Goal: Navigation & Orientation: Find specific page/section

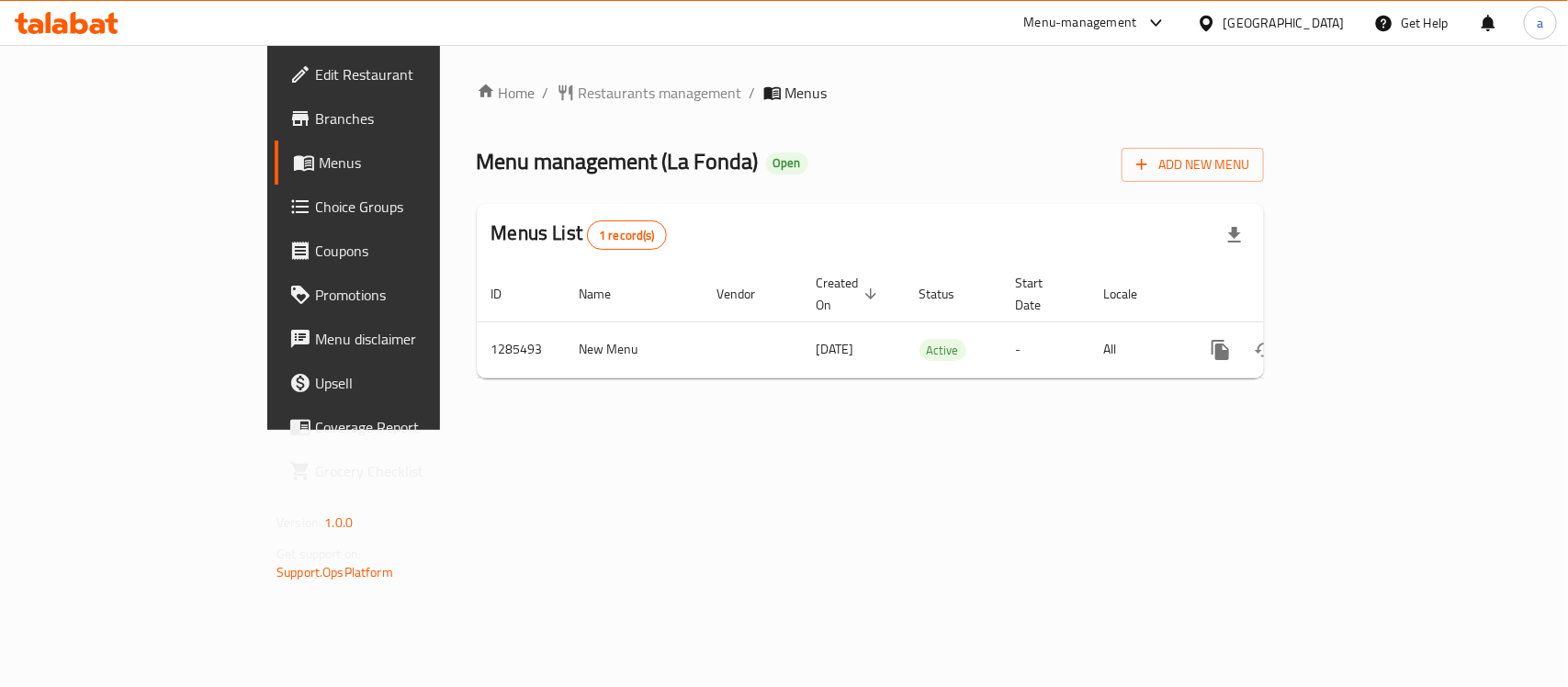
click at [1324, 29] on div "United Arab Emirates" at bounding box center [1283, 23] width 121 height 20
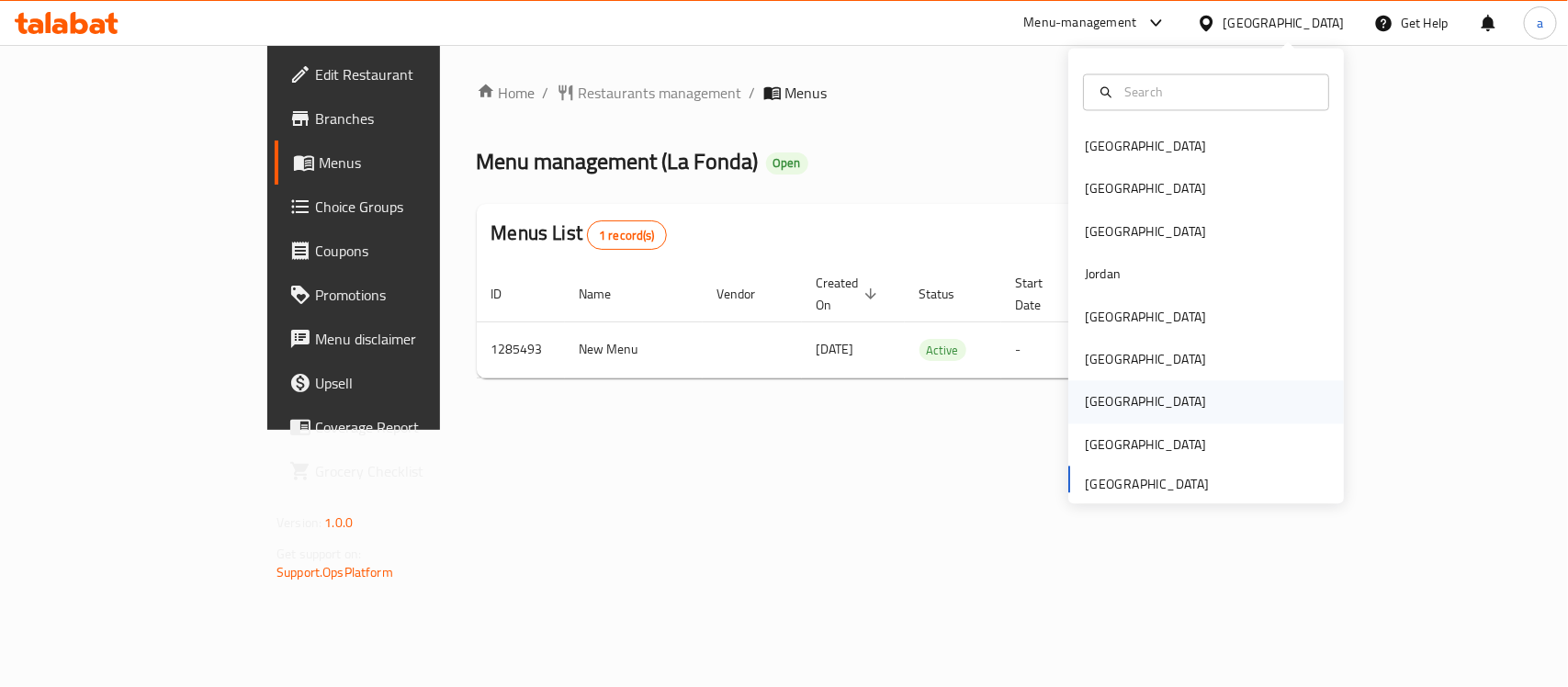
click at [1085, 398] on div "Qatar" at bounding box center [1144, 402] width 121 height 20
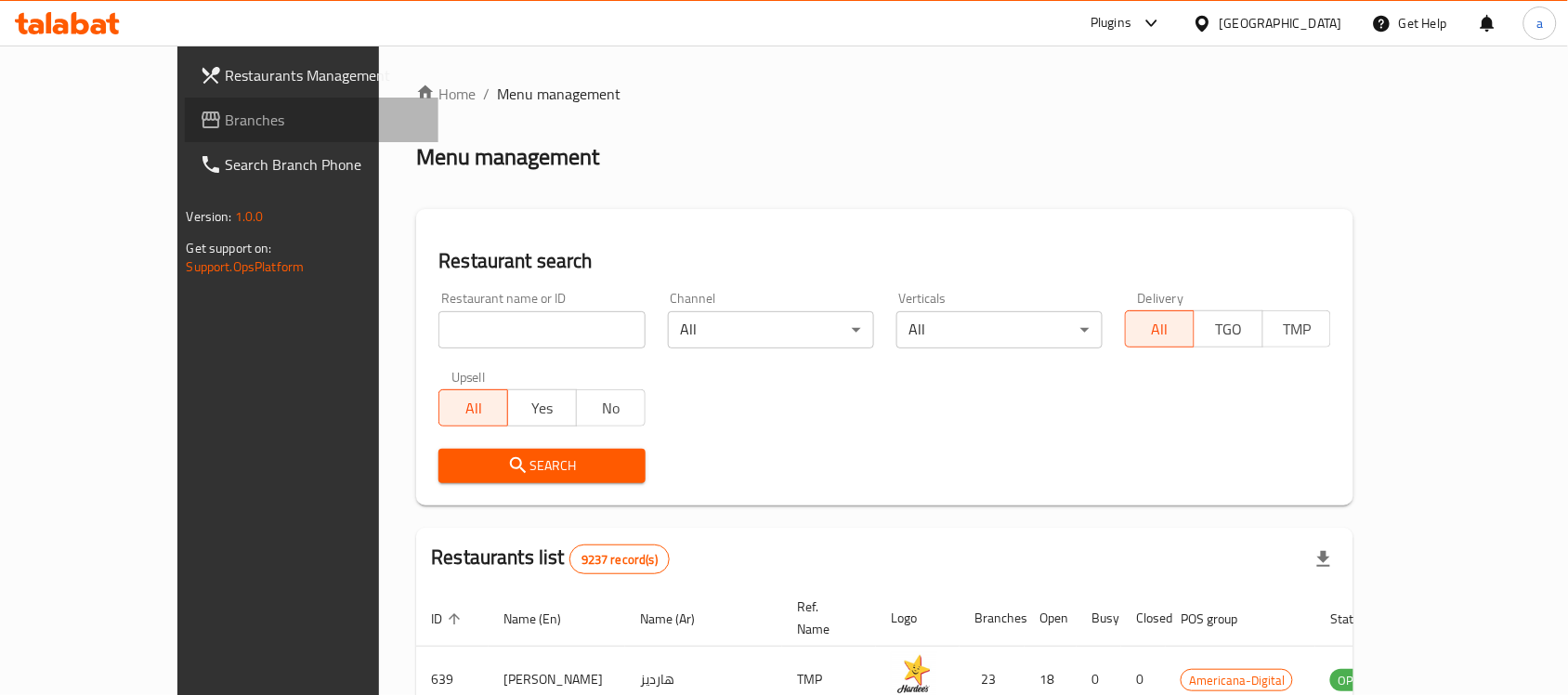
click at [225, 112] on span "Branches" at bounding box center [324, 119] width 198 height 22
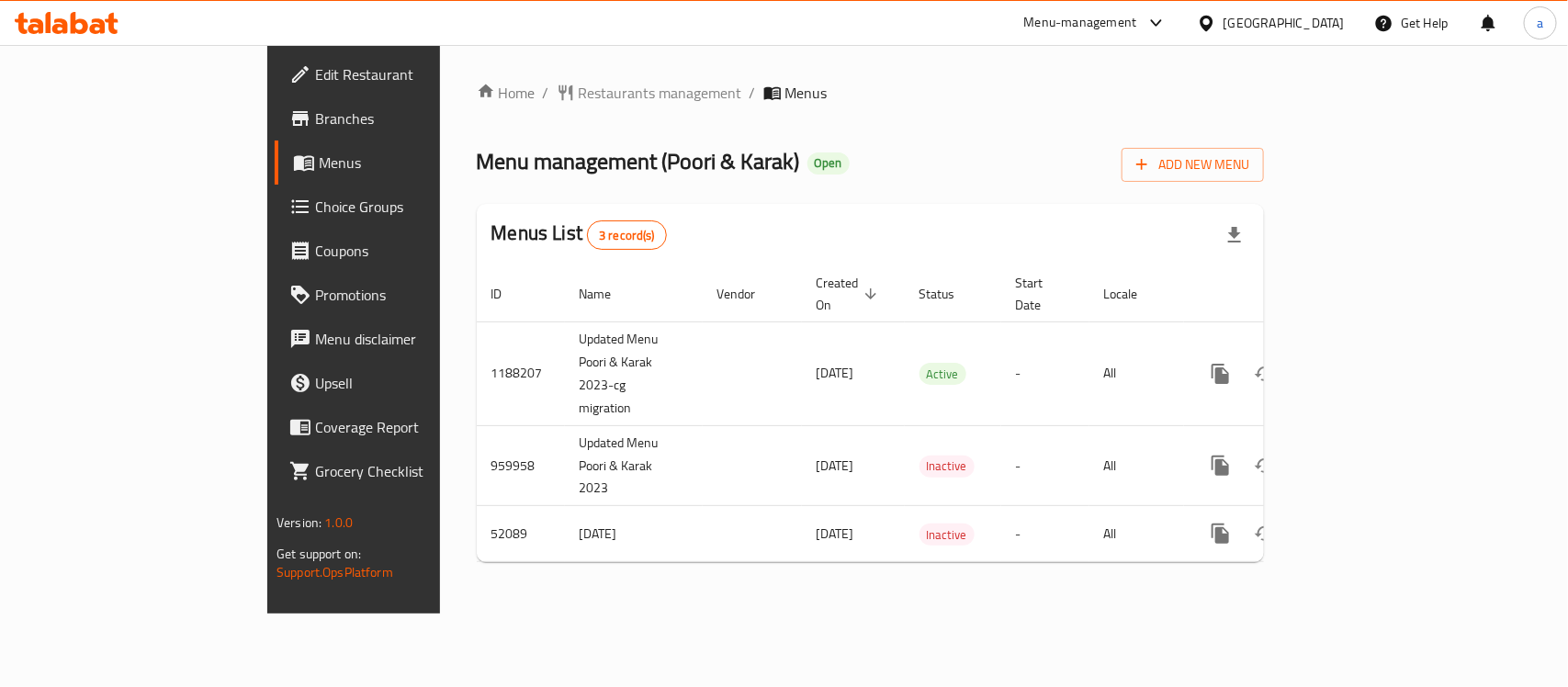
click at [1317, 18] on div "[GEOGRAPHIC_DATA]" at bounding box center [1283, 23] width 121 height 20
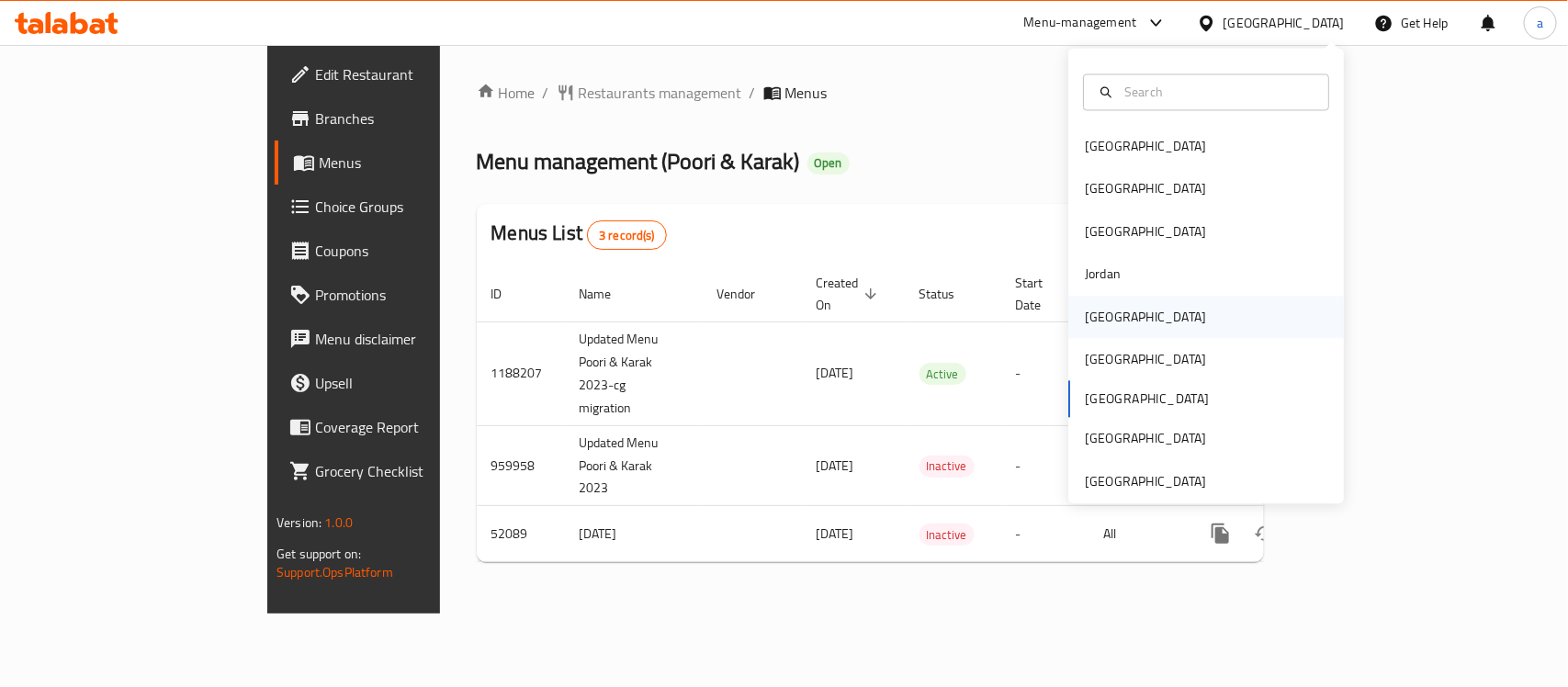
click at [1132, 310] on div "[GEOGRAPHIC_DATA]" at bounding box center [1205, 317] width 275 height 42
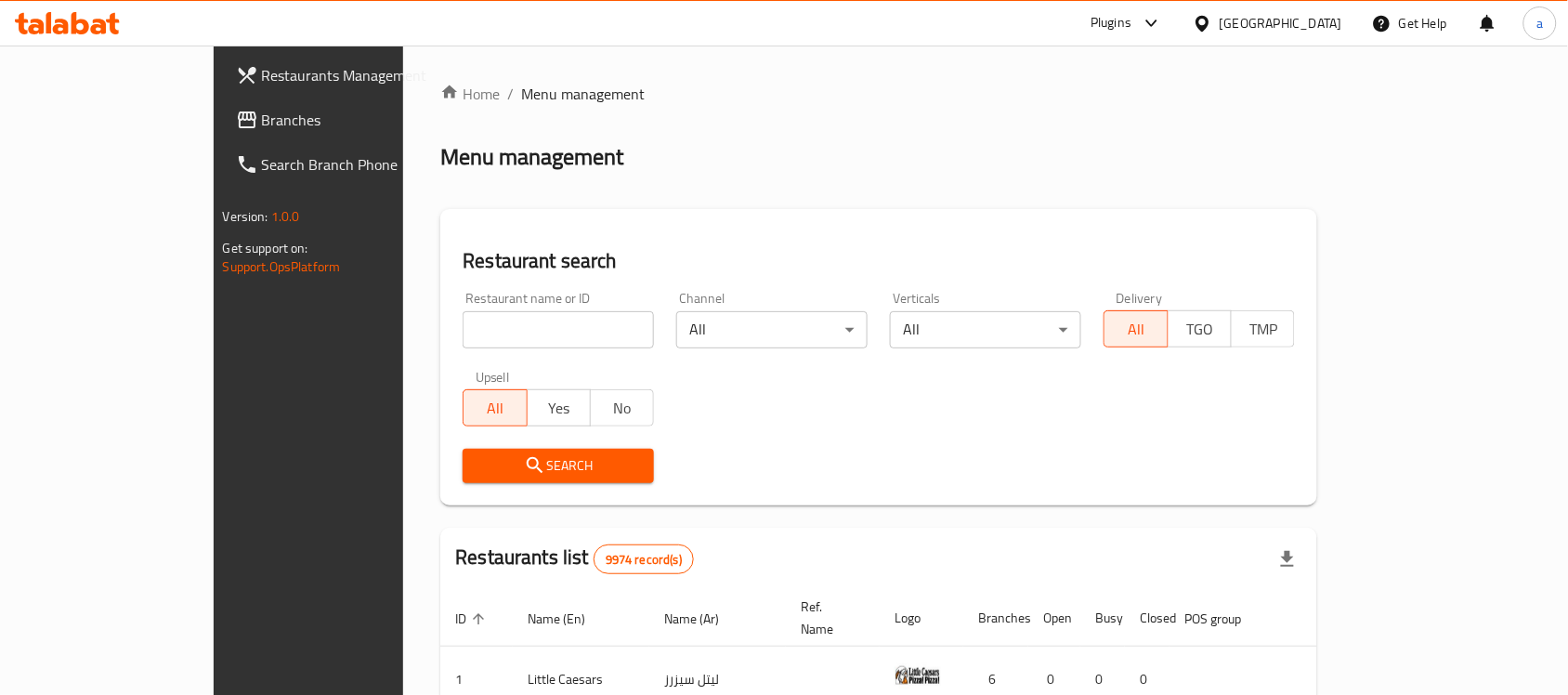
click at [262, 116] on span "Branches" at bounding box center [361, 119] width 198 height 22
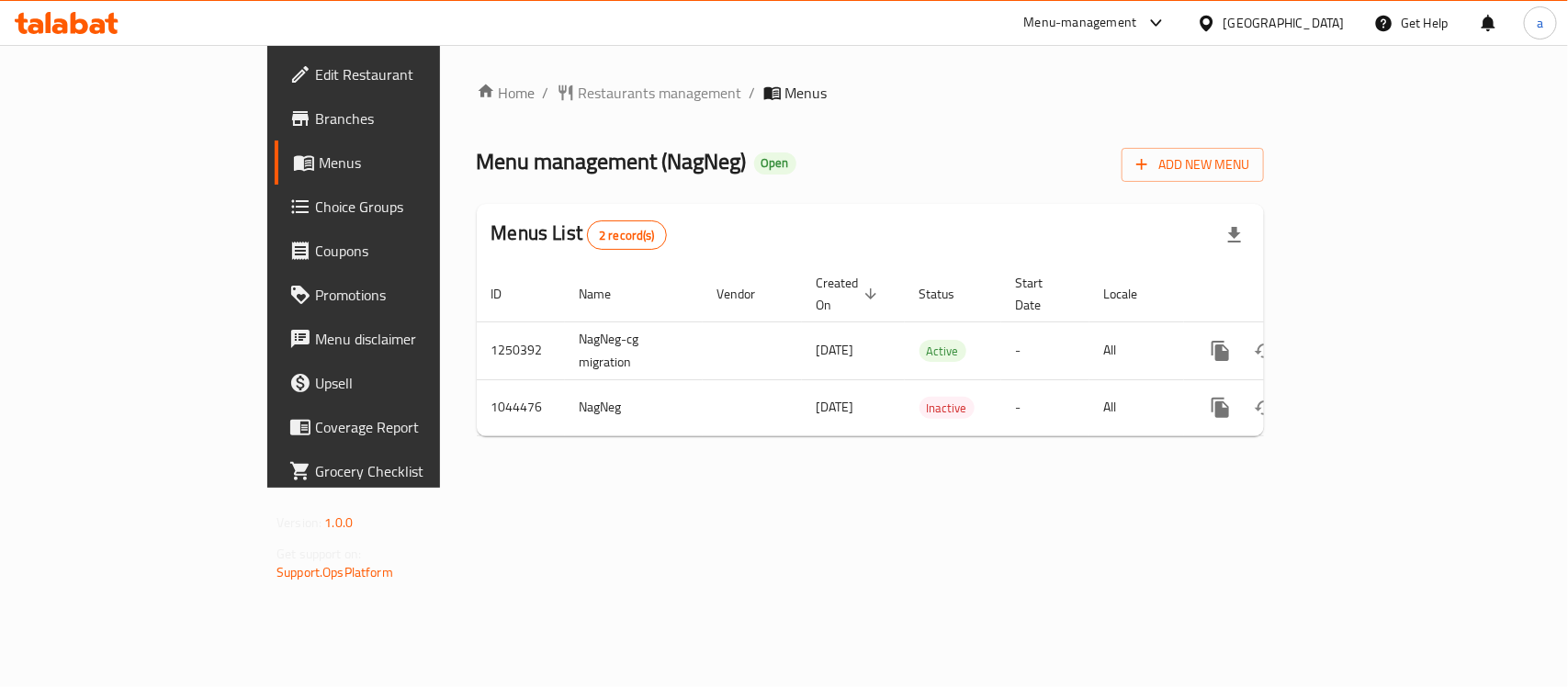
click at [97, 28] on icon at bounding box center [66, 23] width 104 height 22
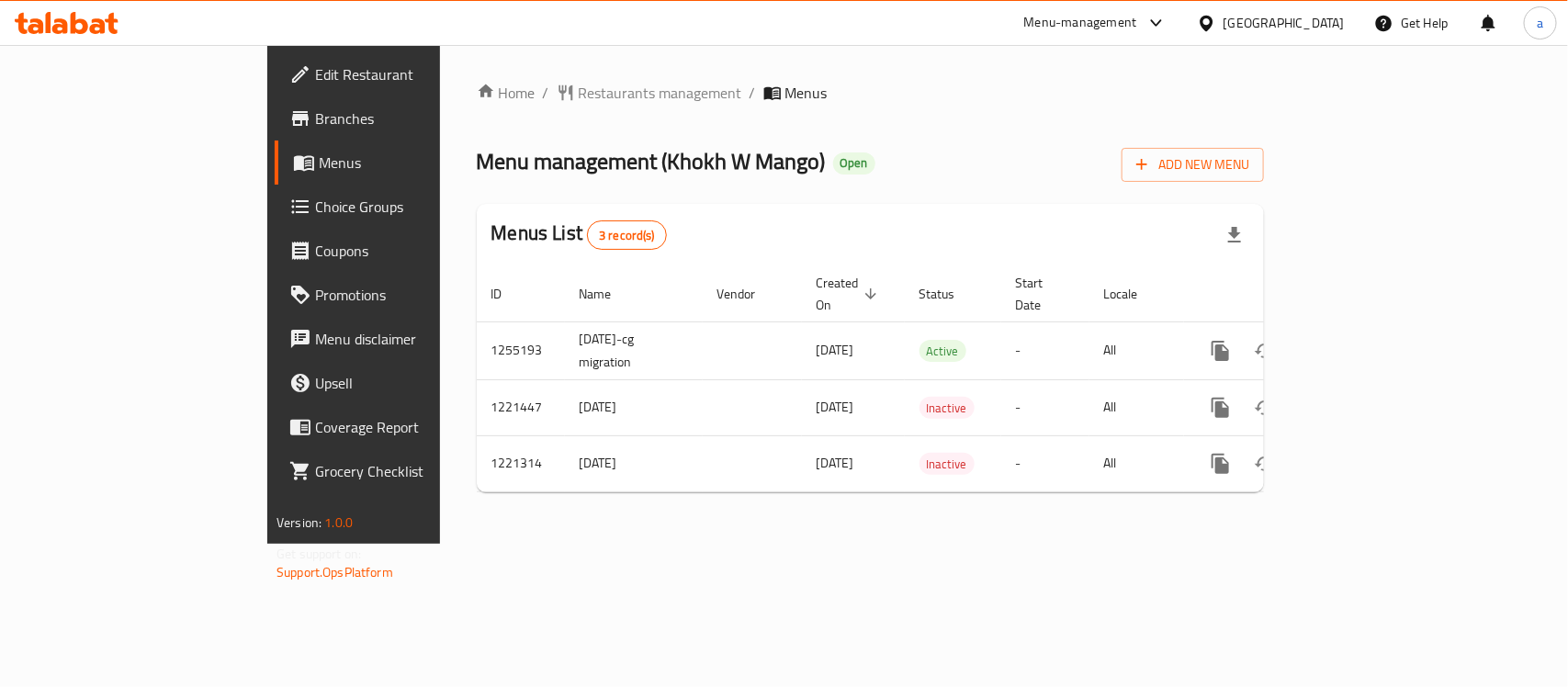
click at [1323, 25] on div "[GEOGRAPHIC_DATA]" at bounding box center [1283, 23] width 121 height 20
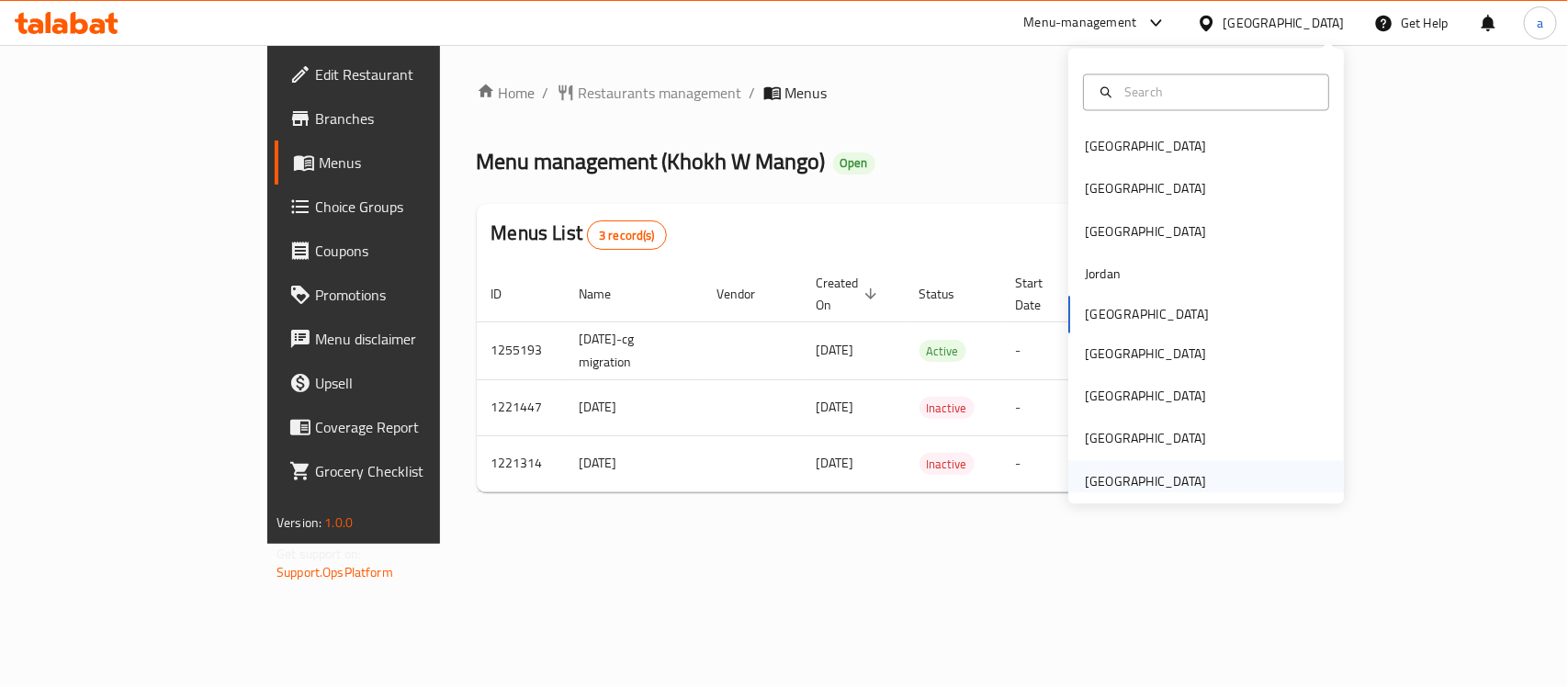
click at [1154, 480] on div "United Arab Emirates" at bounding box center [1144, 481] width 121 height 20
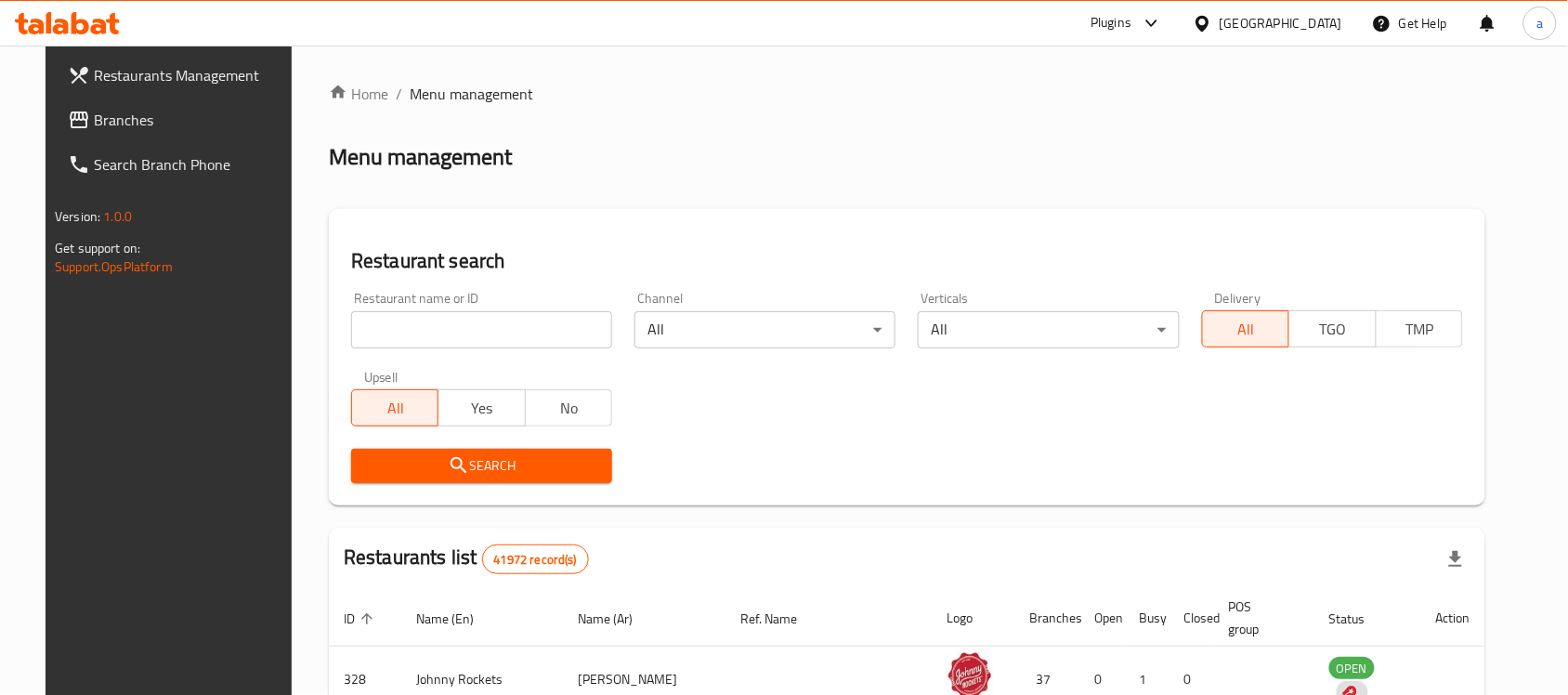
click at [93, 115] on span "Branches" at bounding box center [193, 119] width 198 height 22
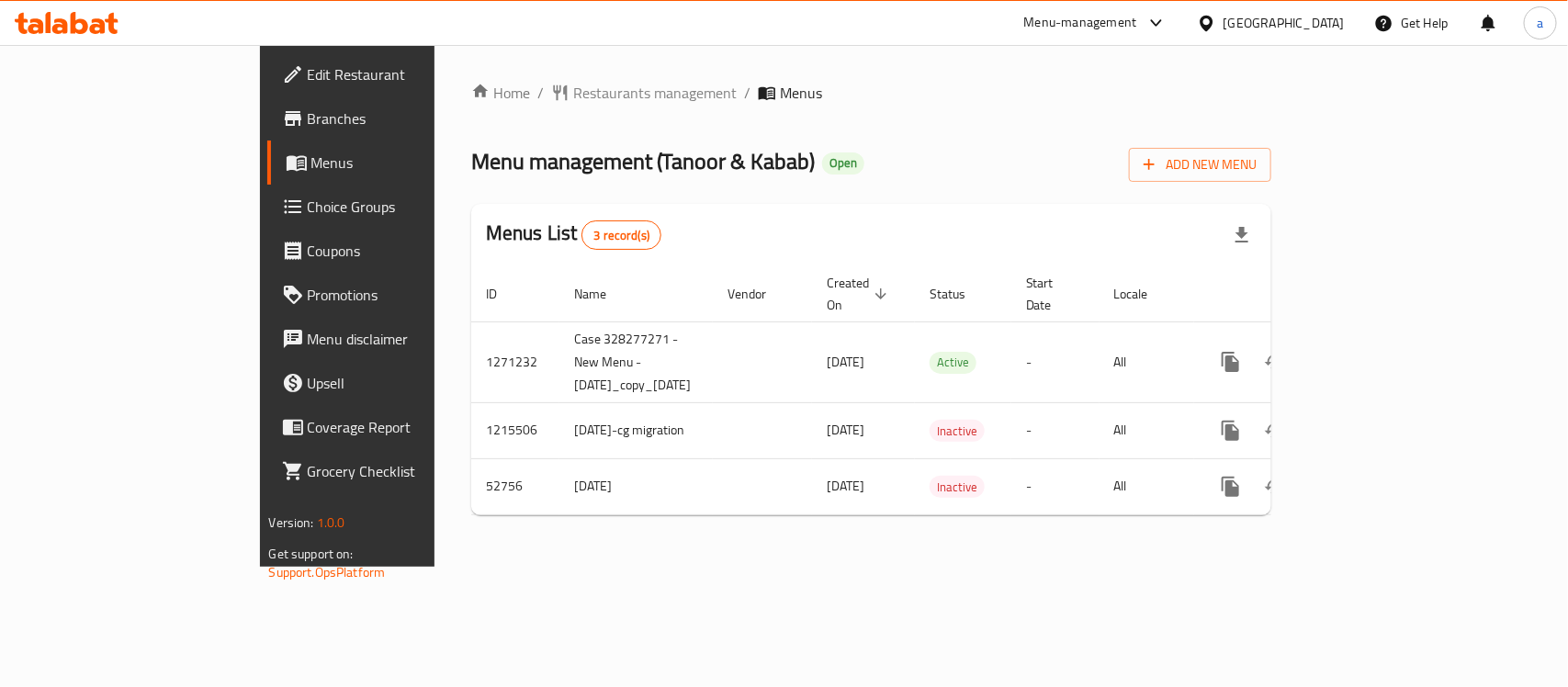
click at [547, 562] on div "Home / Restaurants management / Menus Menu management ( Tanoor & Kabab ) Open A…" at bounding box center [871, 305] width 875 height 521
click at [56, 16] on icon at bounding box center [66, 23] width 104 height 22
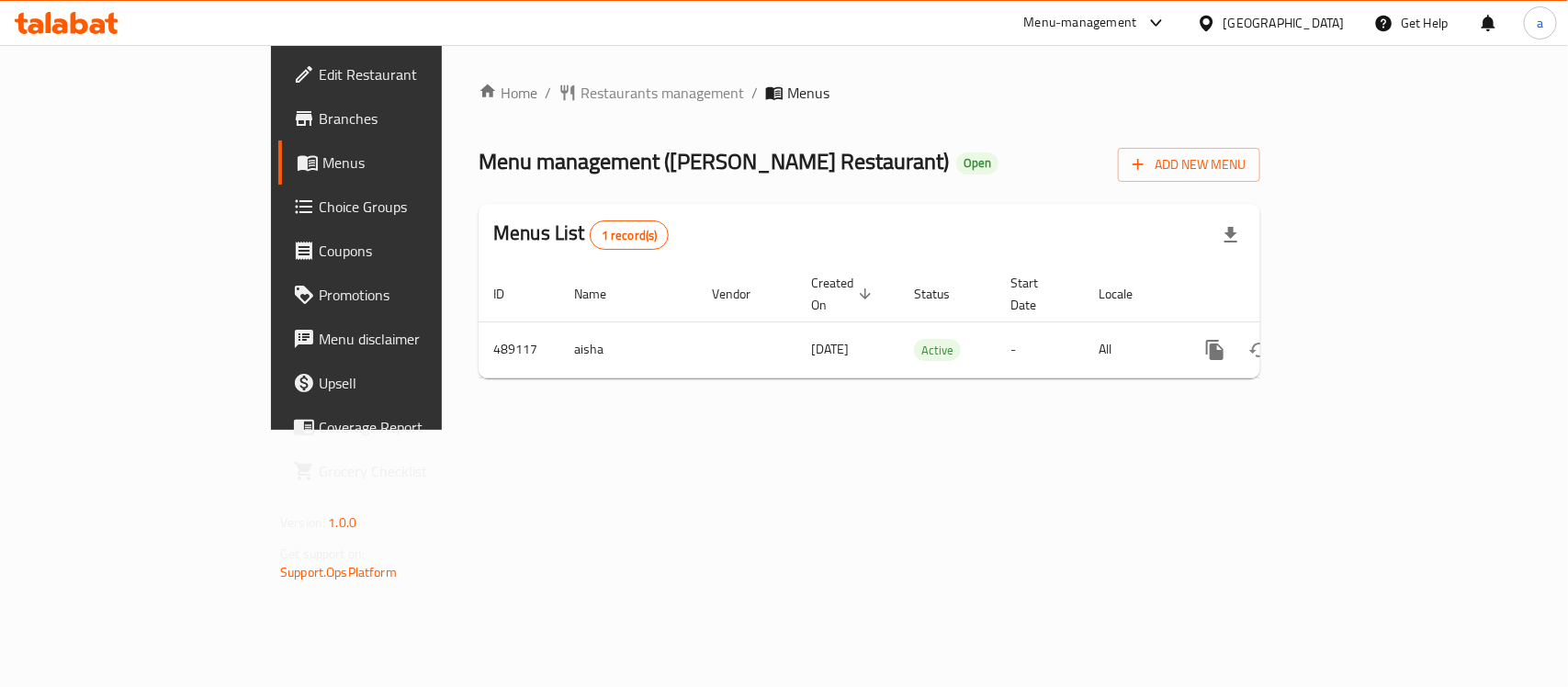
click at [47, 26] on icon at bounding box center [49, 23] width 6 height 21
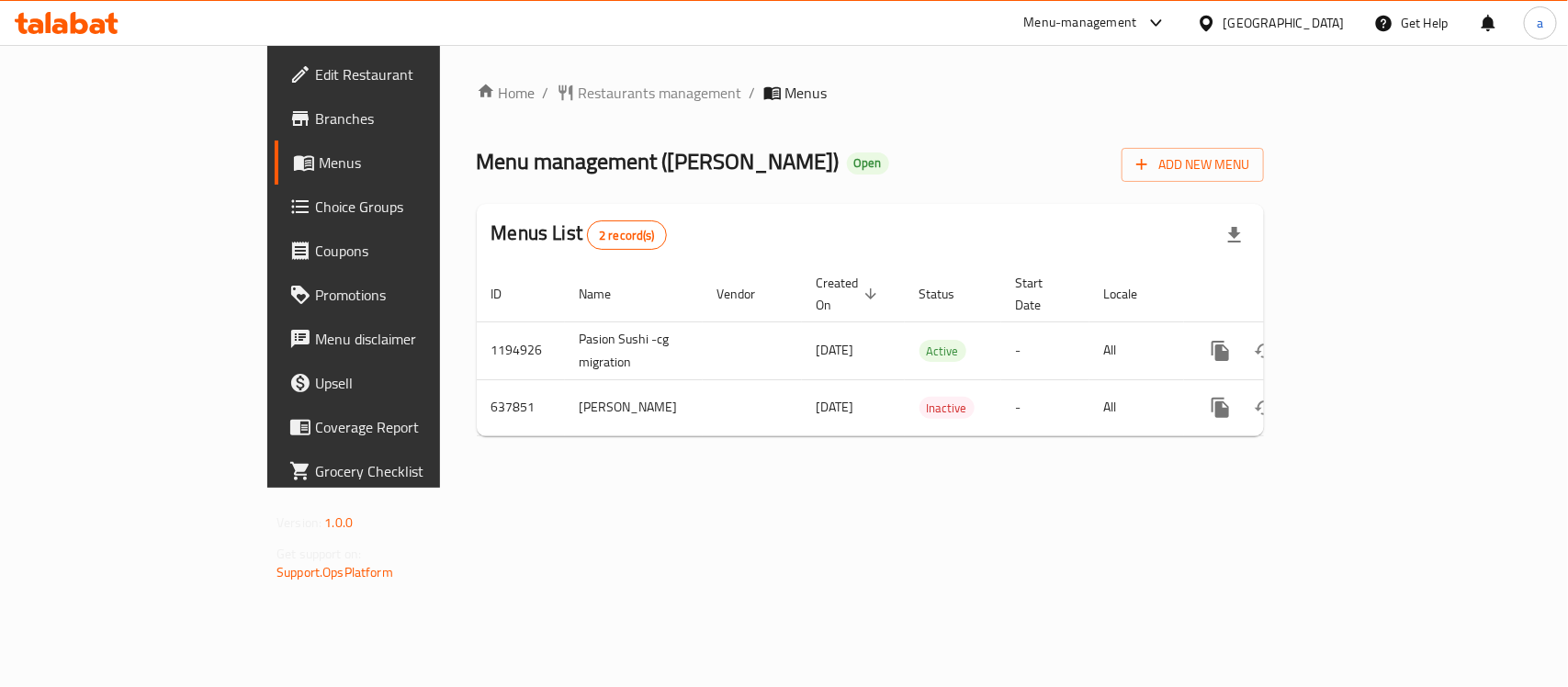
click at [46, 20] on icon at bounding box center [49, 23] width 6 height 21
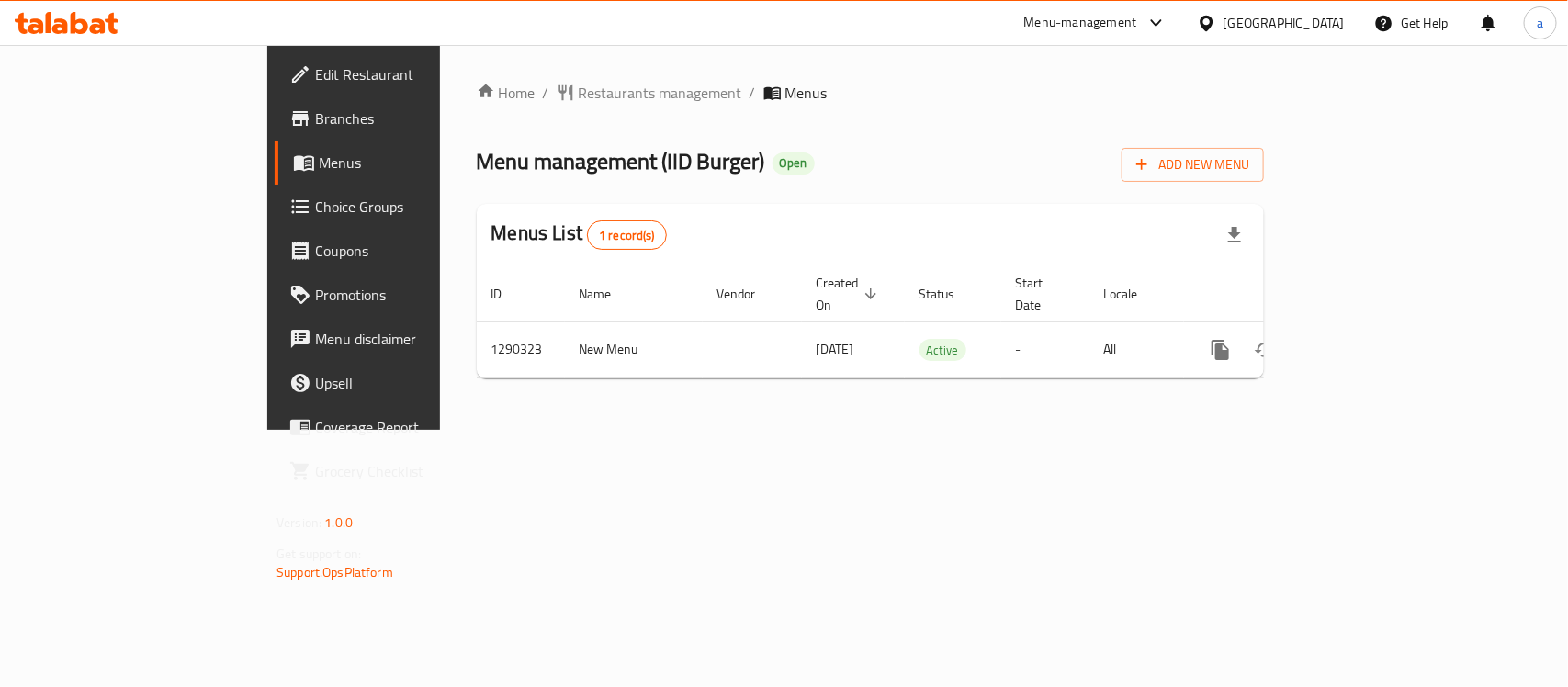
click at [1327, 23] on div "[GEOGRAPHIC_DATA]" at bounding box center [1283, 23] width 121 height 20
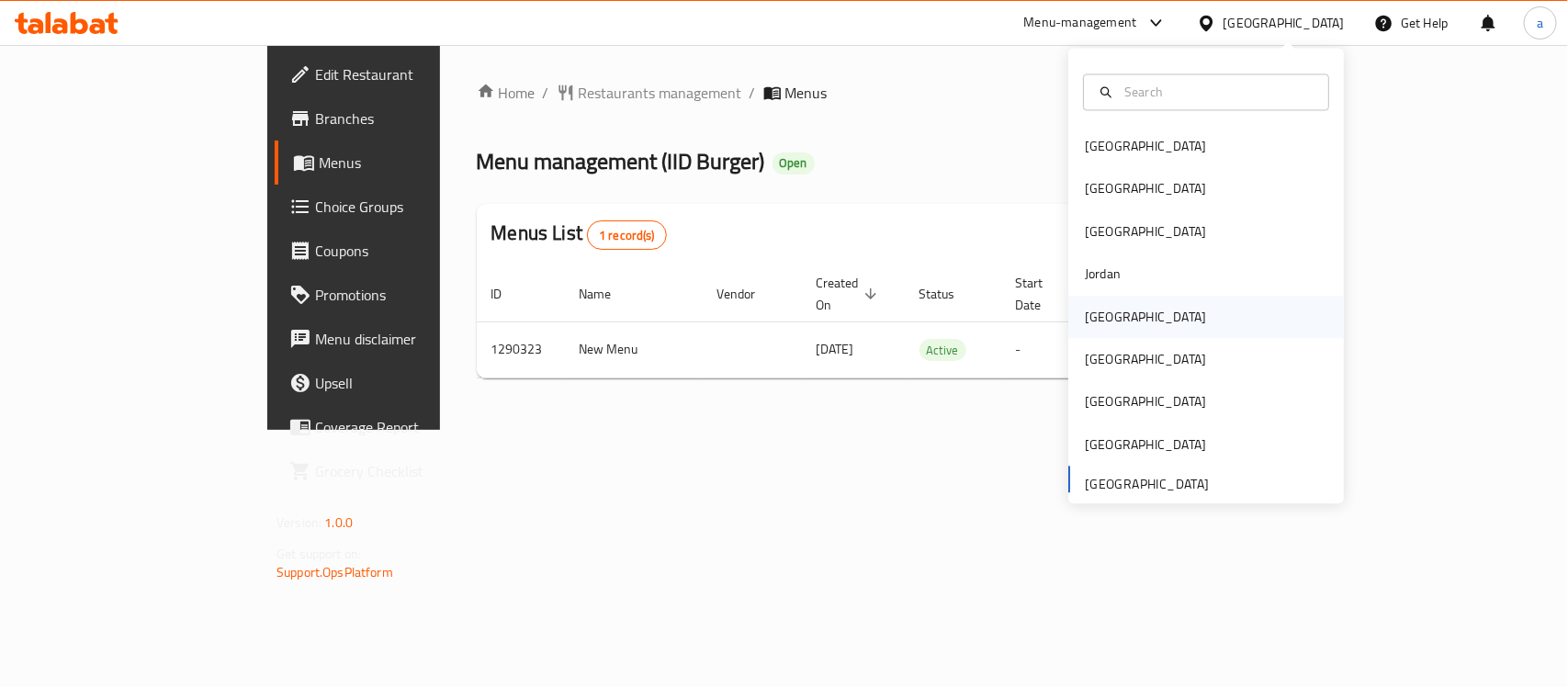
click at [1121, 309] on div "Kuwait" at bounding box center [1205, 317] width 275 height 42
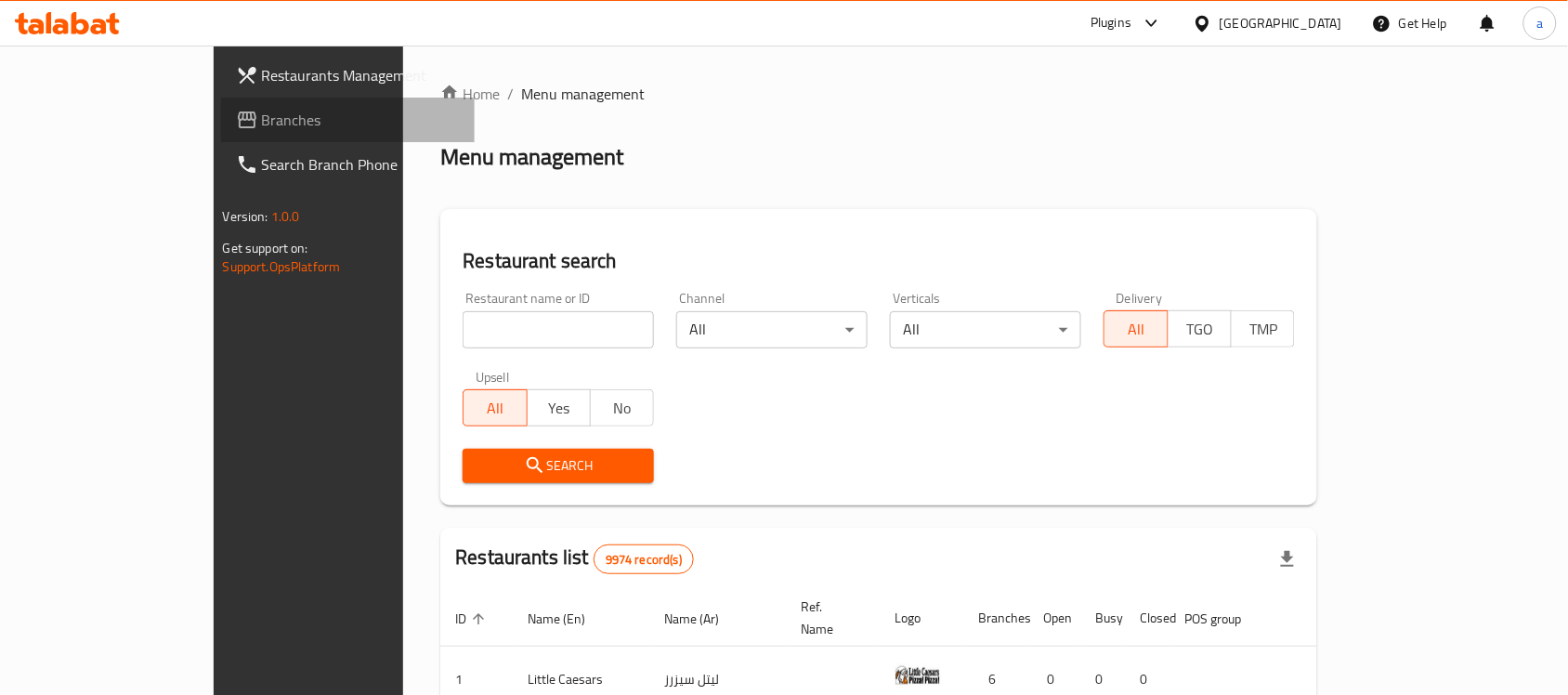
click at [262, 112] on span "Branches" at bounding box center [361, 119] width 198 height 22
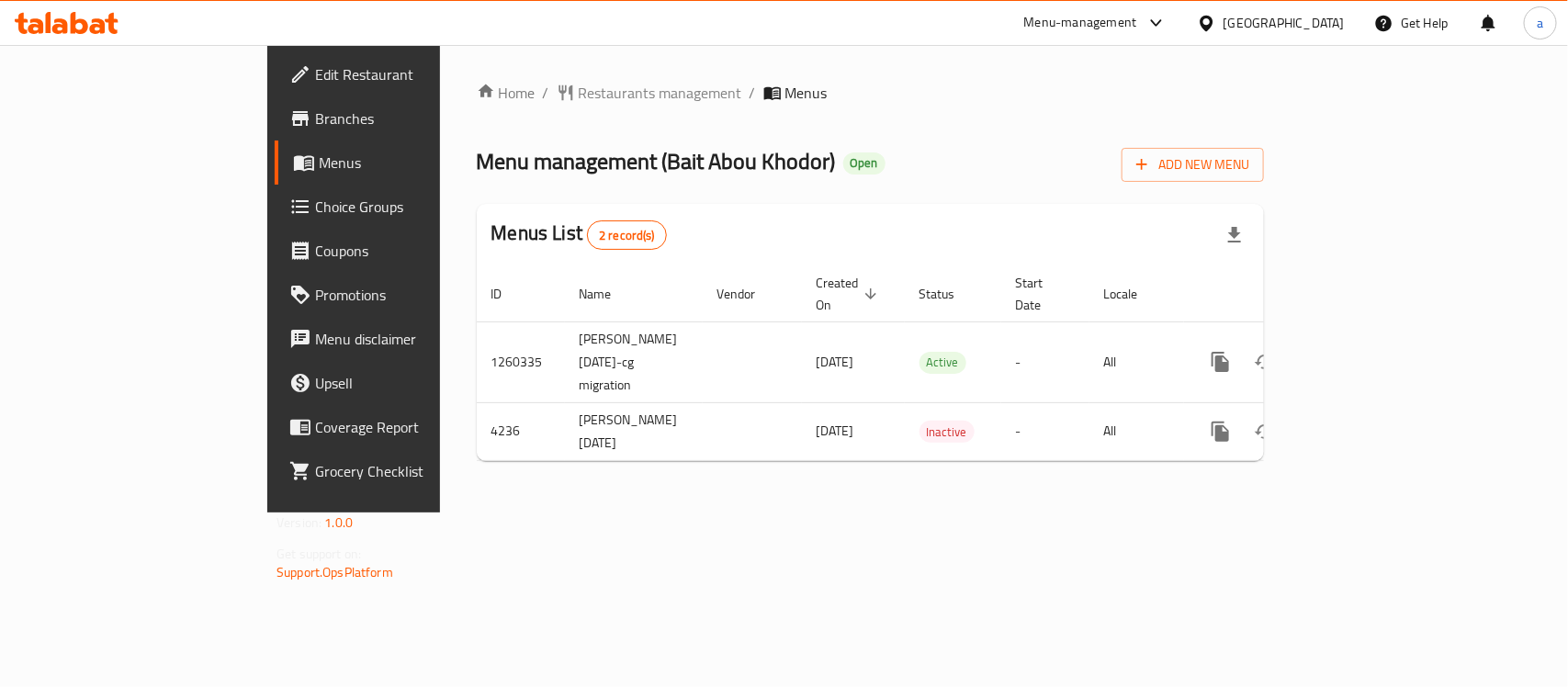
click at [1329, 10] on div "[GEOGRAPHIC_DATA]" at bounding box center [1271, 23] width 177 height 44
click at [1329, 29] on div "[GEOGRAPHIC_DATA]" at bounding box center [1283, 23] width 121 height 20
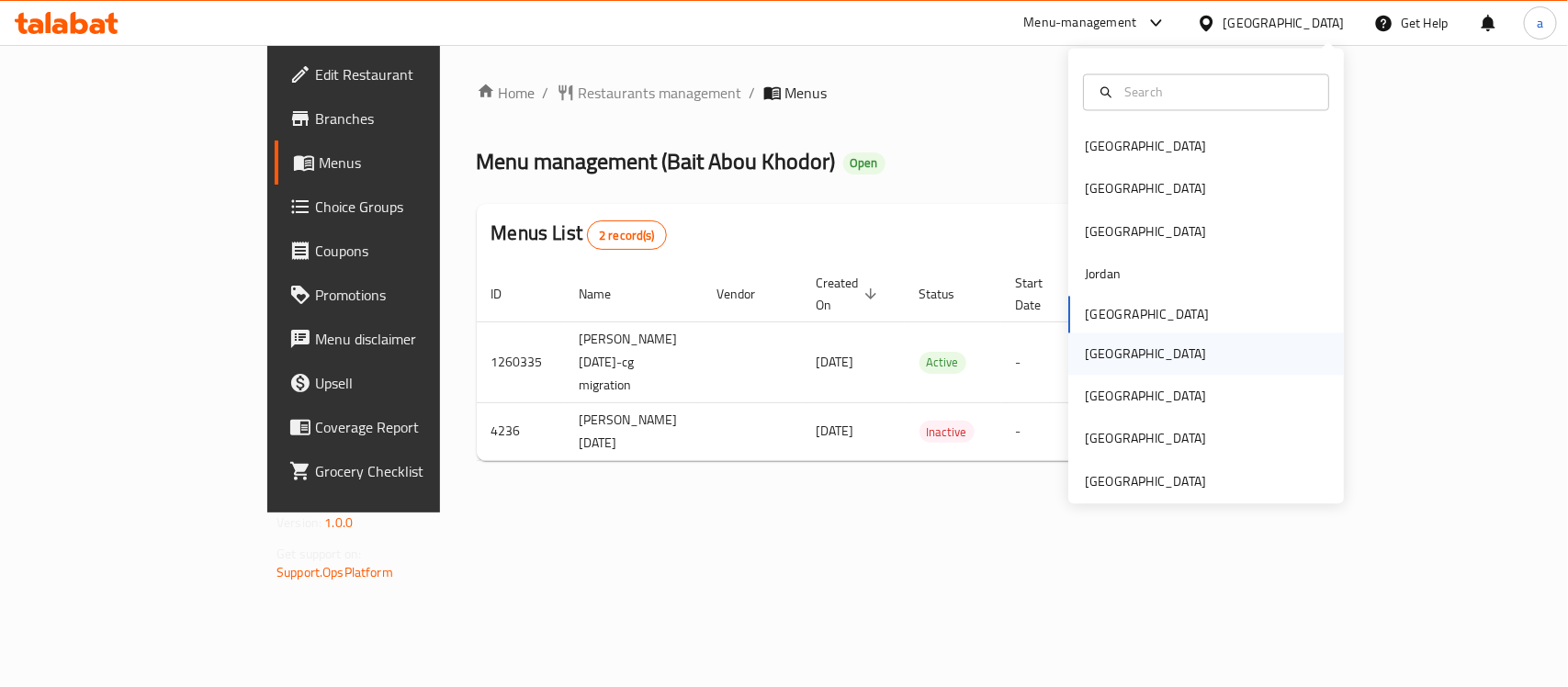
click at [1101, 358] on div "Oman" at bounding box center [1145, 353] width 150 height 42
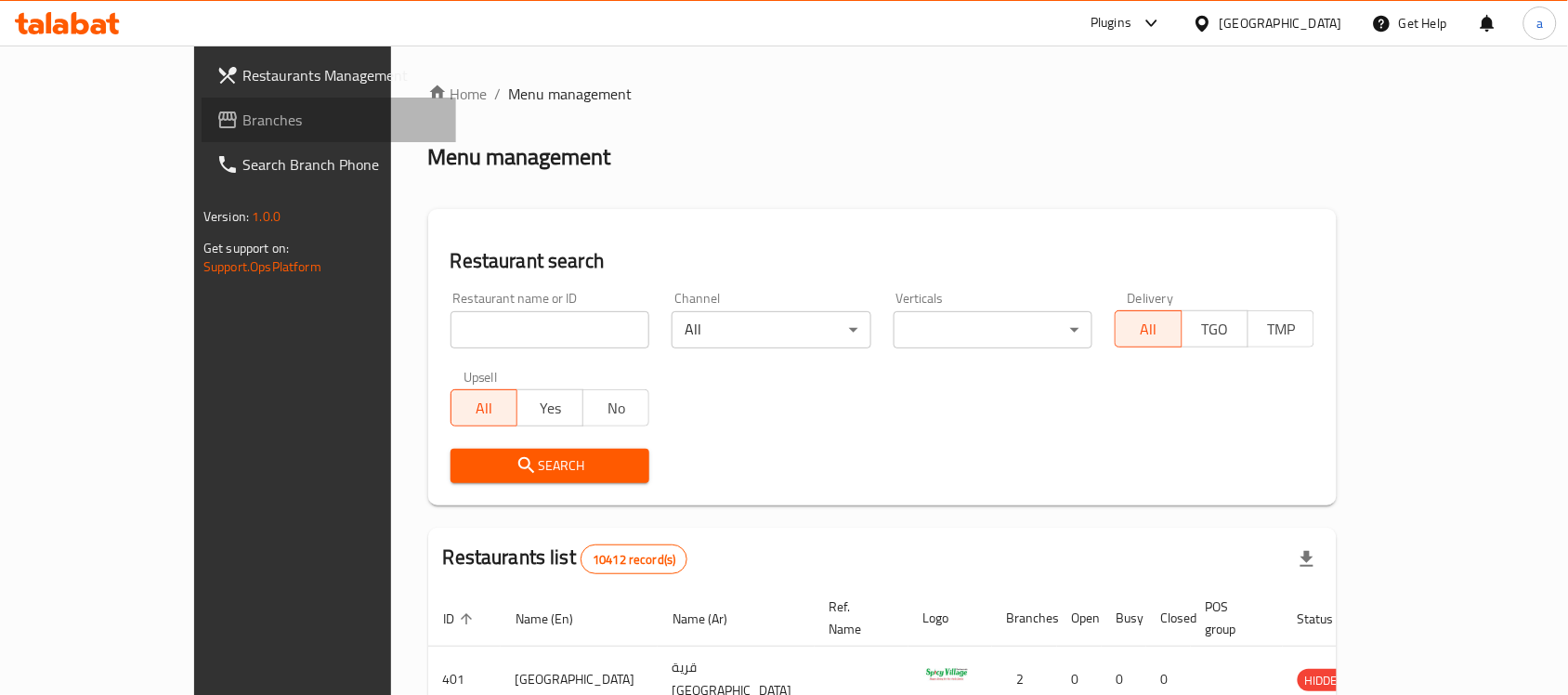
click at [243, 122] on span "Branches" at bounding box center [342, 119] width 198 height 22
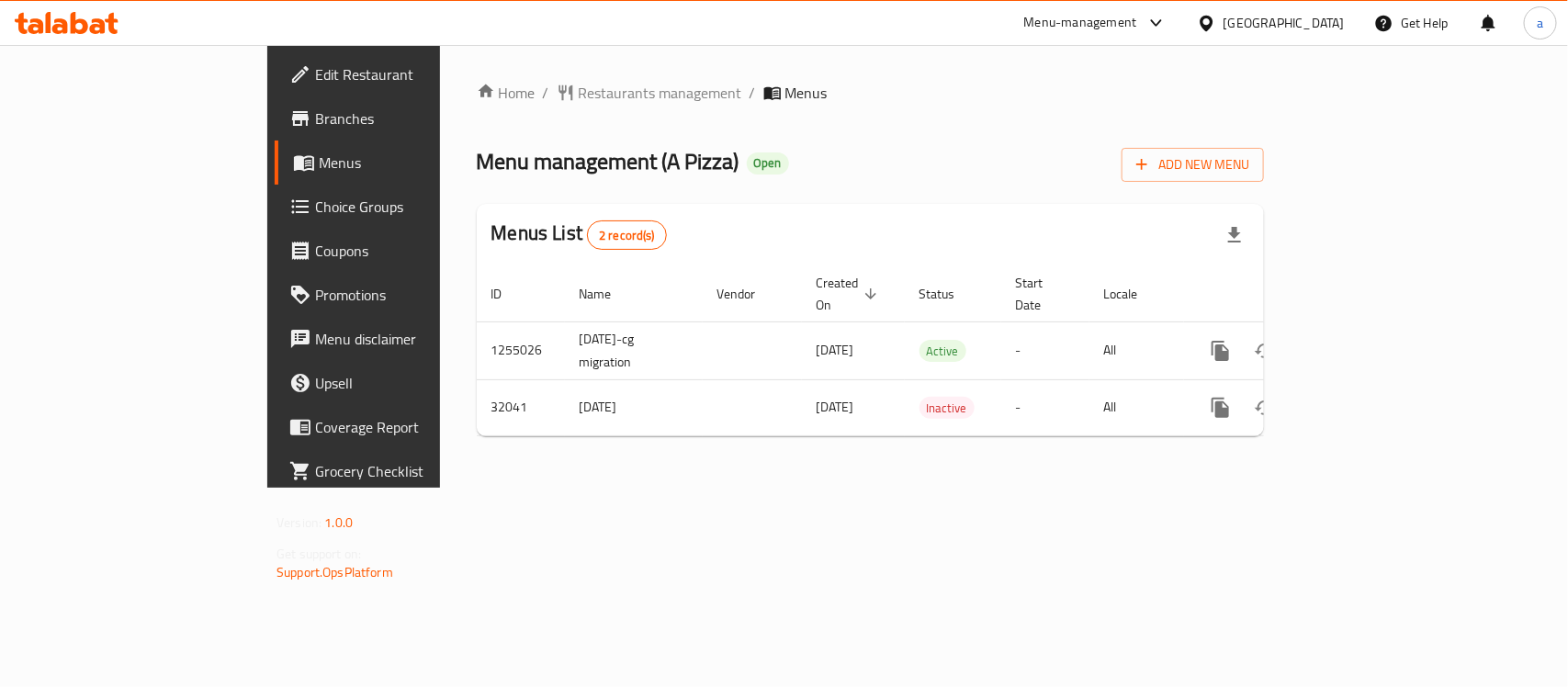
click at [1316, 26] on div "[GEOGRAPHIC_DATA]" at bounding box center [1283, 23] width 121 height 20
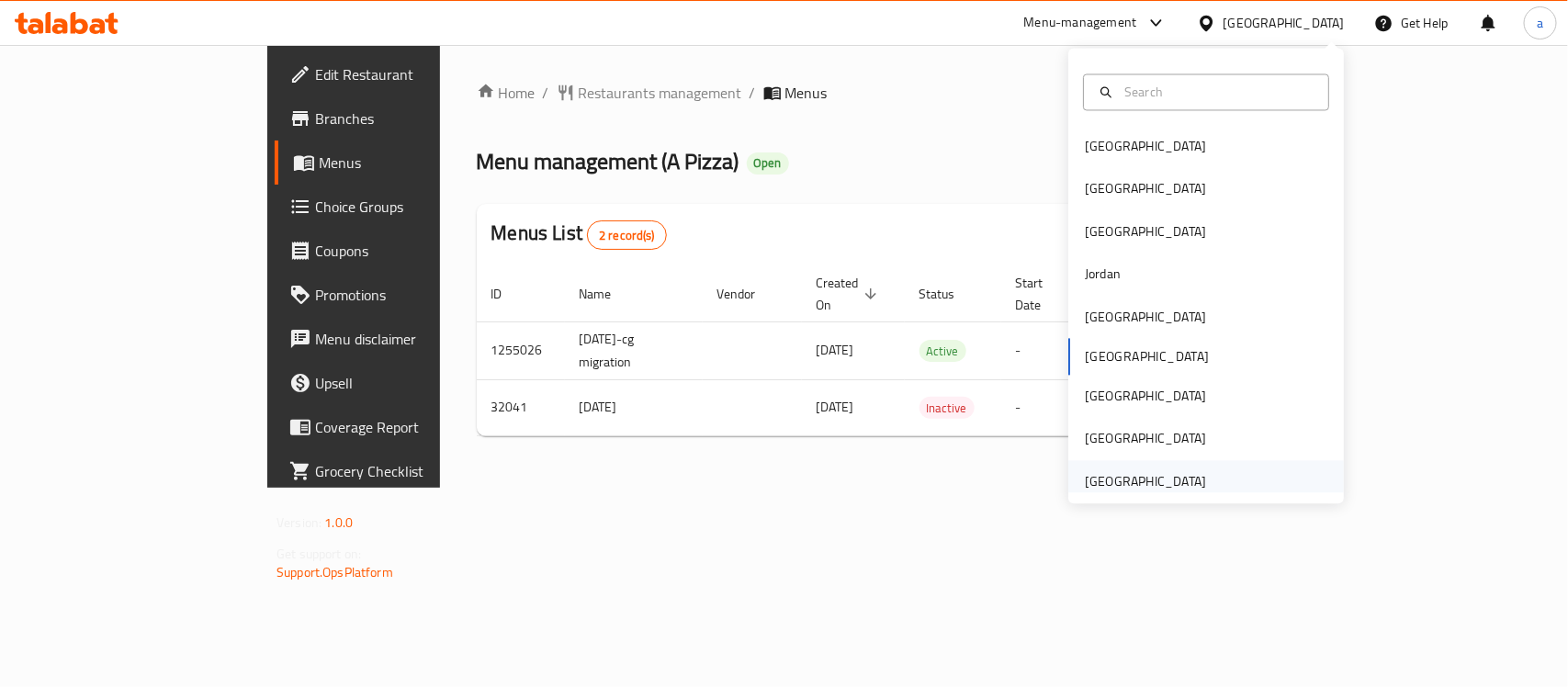
click at [1149, 471] on div "[GEOGRAPHIC_DATA]" at bounding box center [1144, 481] width 121 height 20
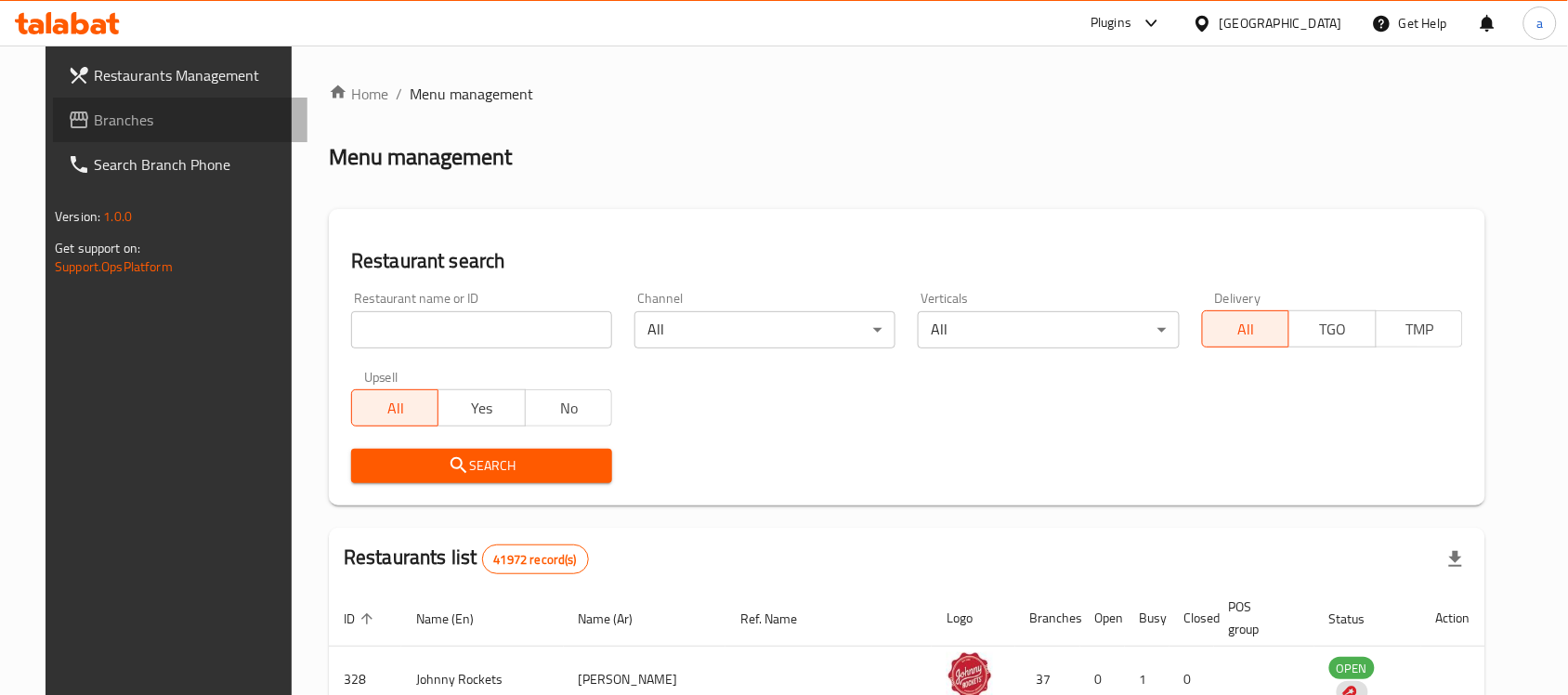
click at [93, 126] on span "Branches" at bounding box center [193, 119] width 198 height 22
